Goal: Navigation & Orientation: Find specific page/section

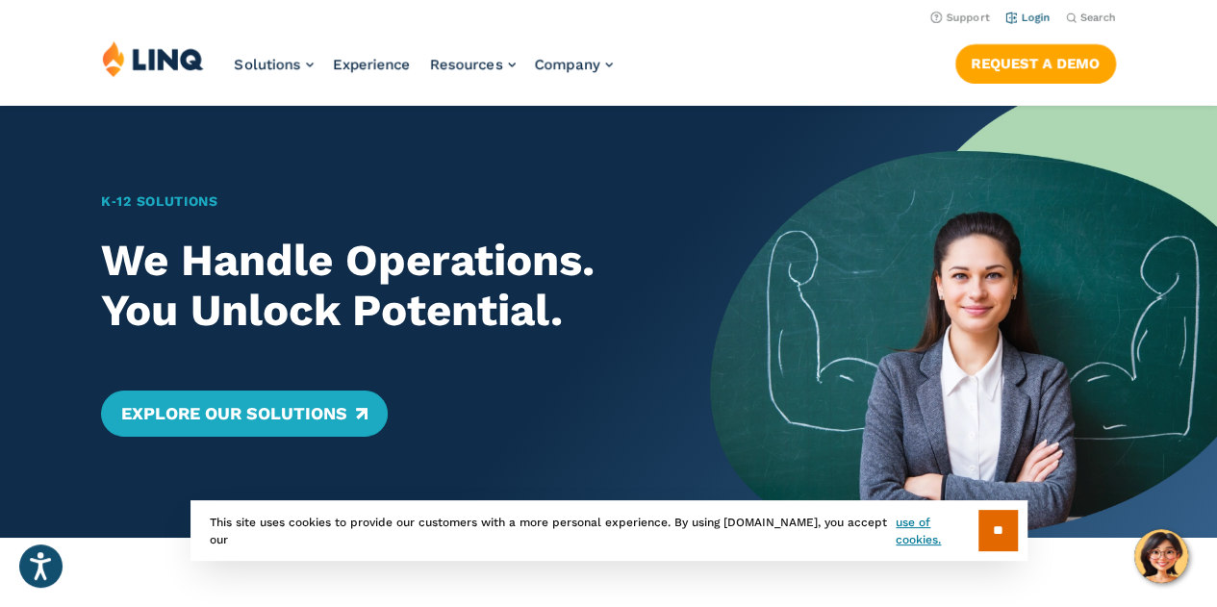
click at [1020, 22] on link "Login" at bounding box center [1028, 18] width 45 height 13
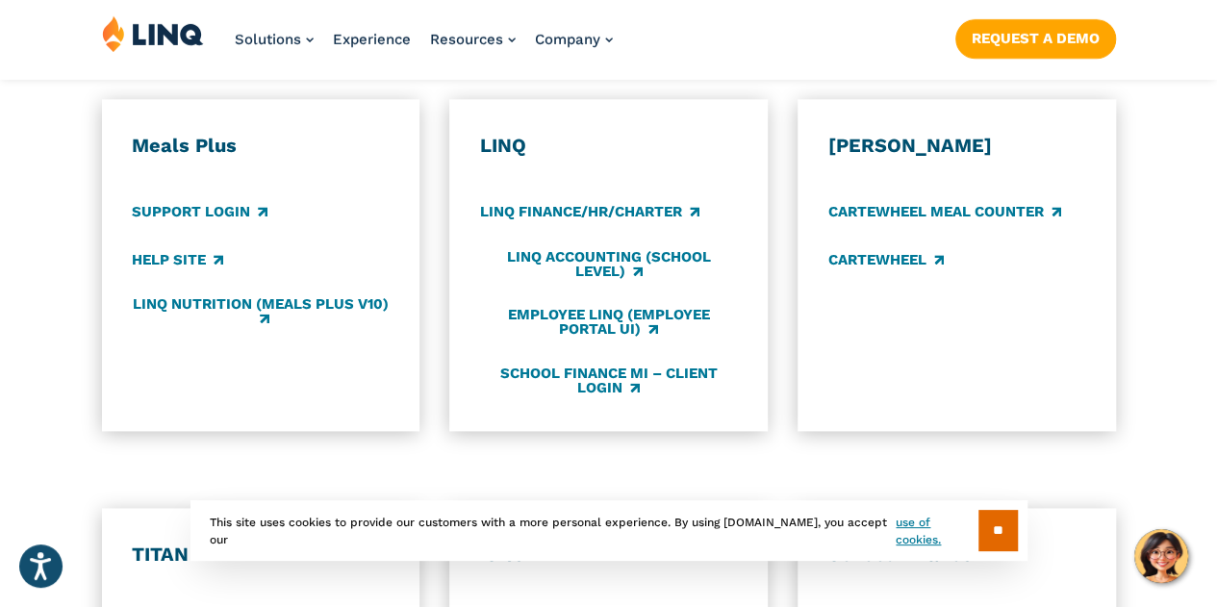
scroll to position [1343, 0]
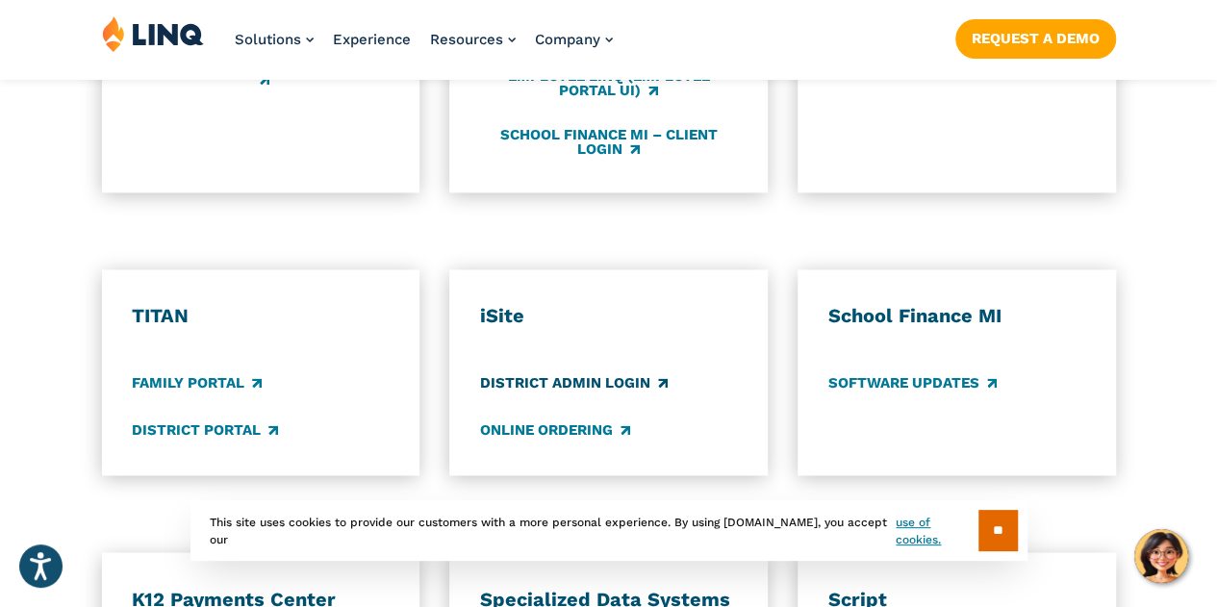
click at [554, 372] on link "District Admin Login" at bounding box center [574, 382] width 188 height 21
